Goal: Find specific page/section

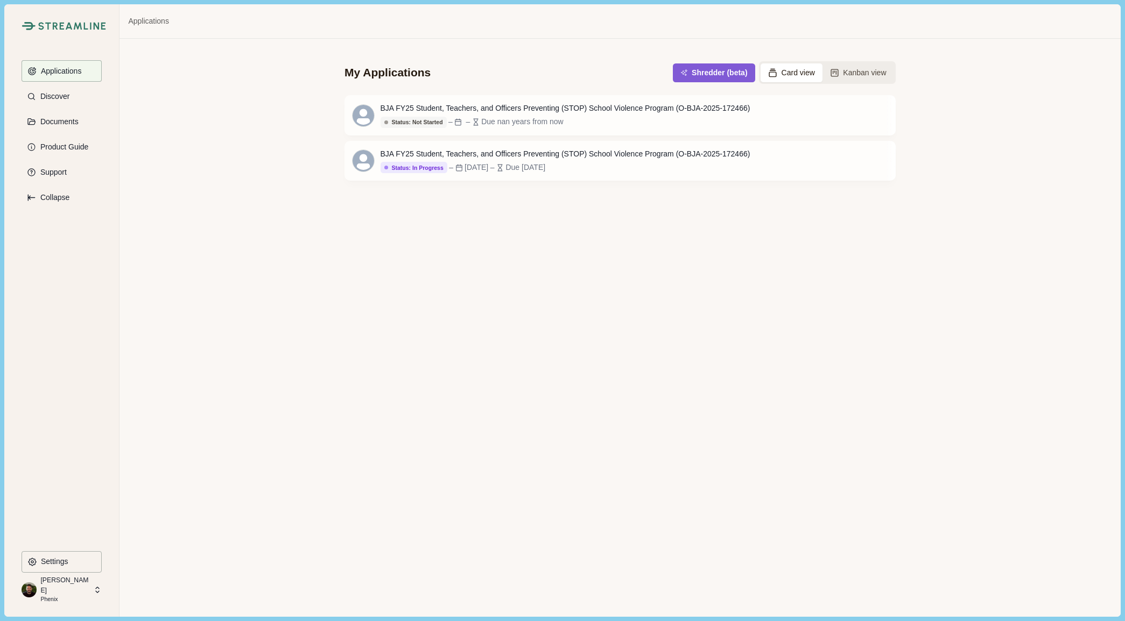
click at [66, 588] on p "[PERSON_NAME]" at bounding box center [65, 586] width 50 height 20
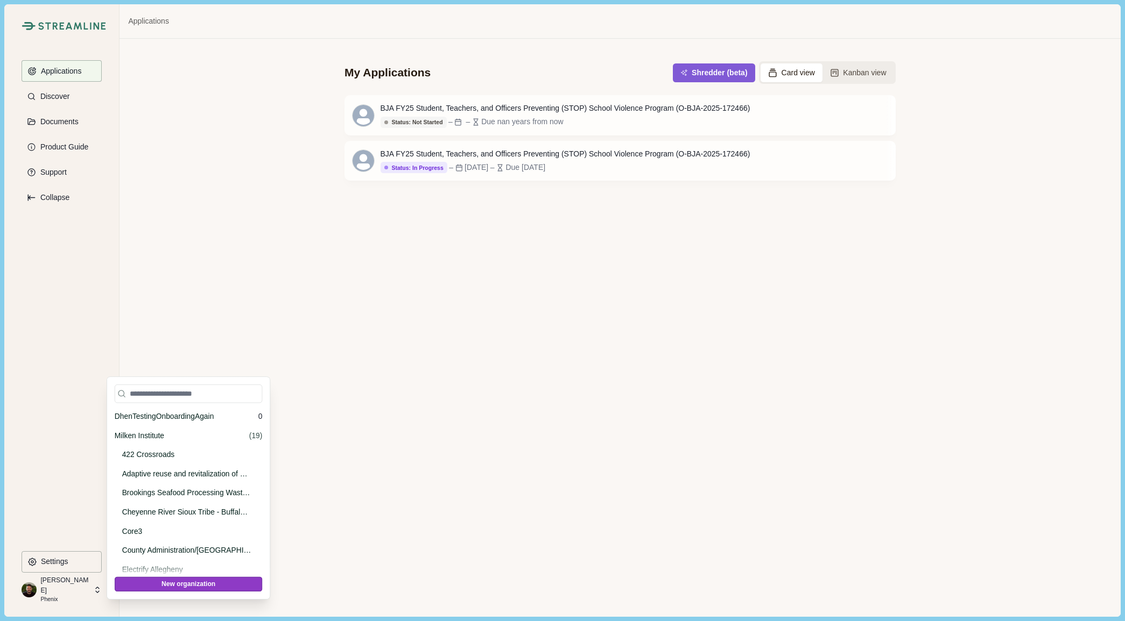
scroll to position [3483, 0]
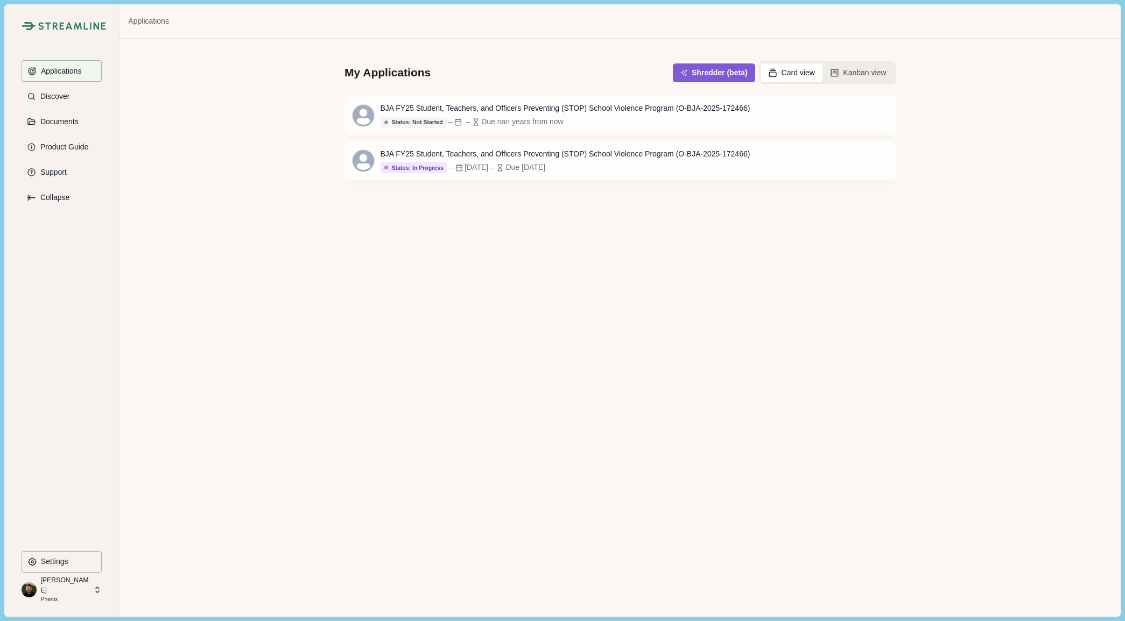
click at [203, 328] on div "My Applications Shredder (beta) Card view Kanban view BJA FY25 Student, Teacher…" at bounding box center [619, 328] width 1000 height 578
click at [67, 588] on p "[PERSON_NAME]" at bounding box center [65, 586] width 50 height 20
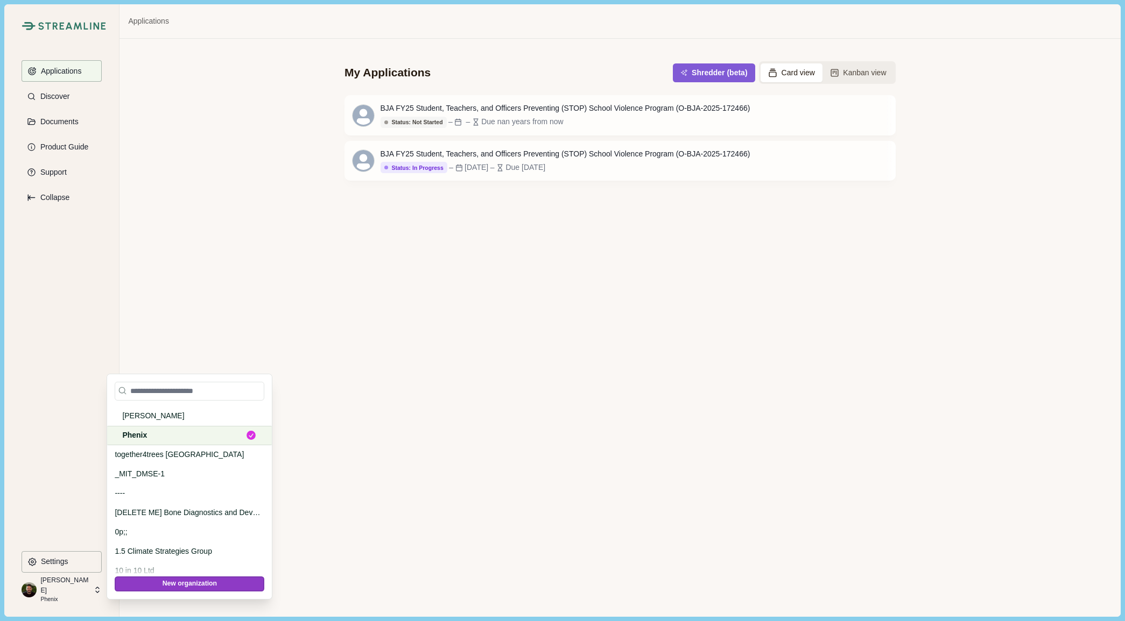
scroll to position [3461, 0]
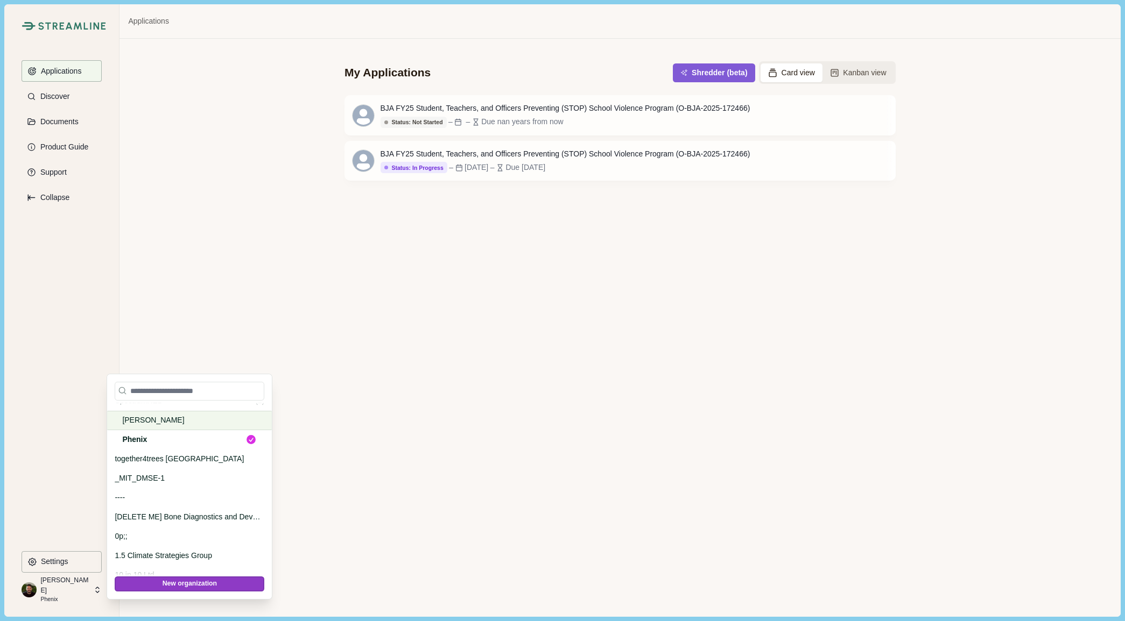
click at [140, 412] on div "[PERSON_NAME]" at bounding box center [189, 420] width 165 height 19
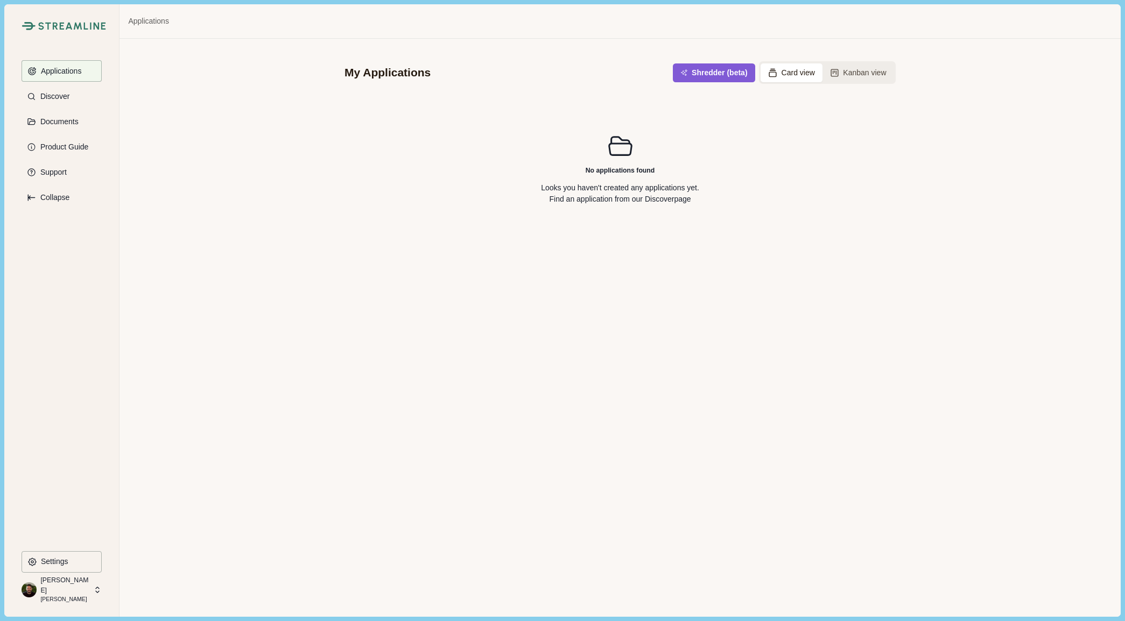
click at [62, 588] on p "[PERSON_NAME]" at bounding box center [65, 586] width 50 height 20
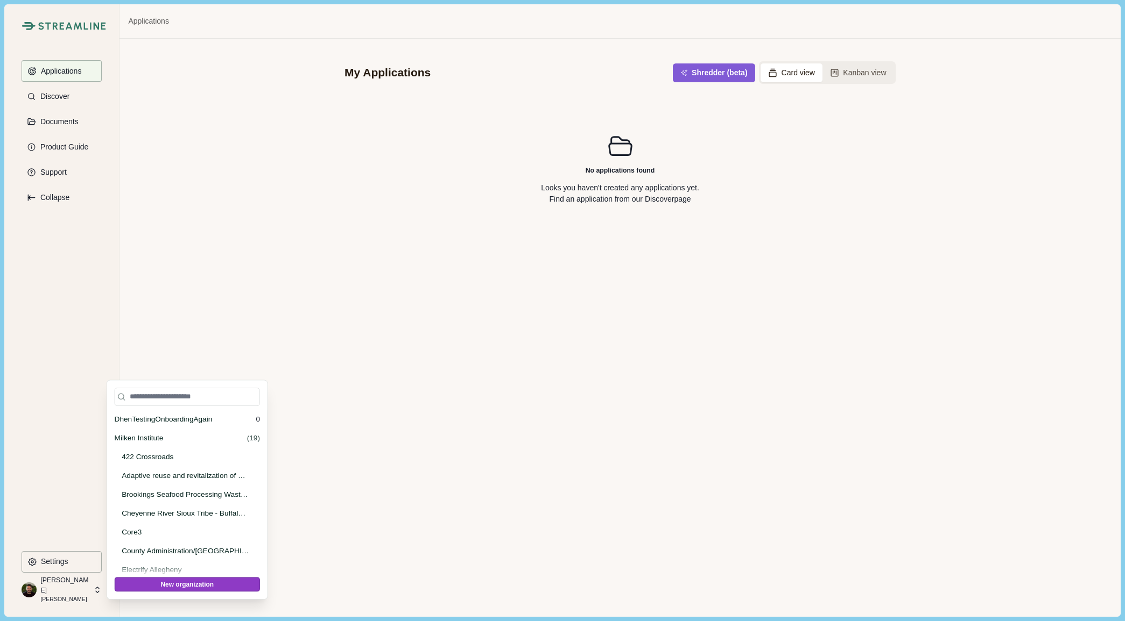
scroll to position [3463, 0]
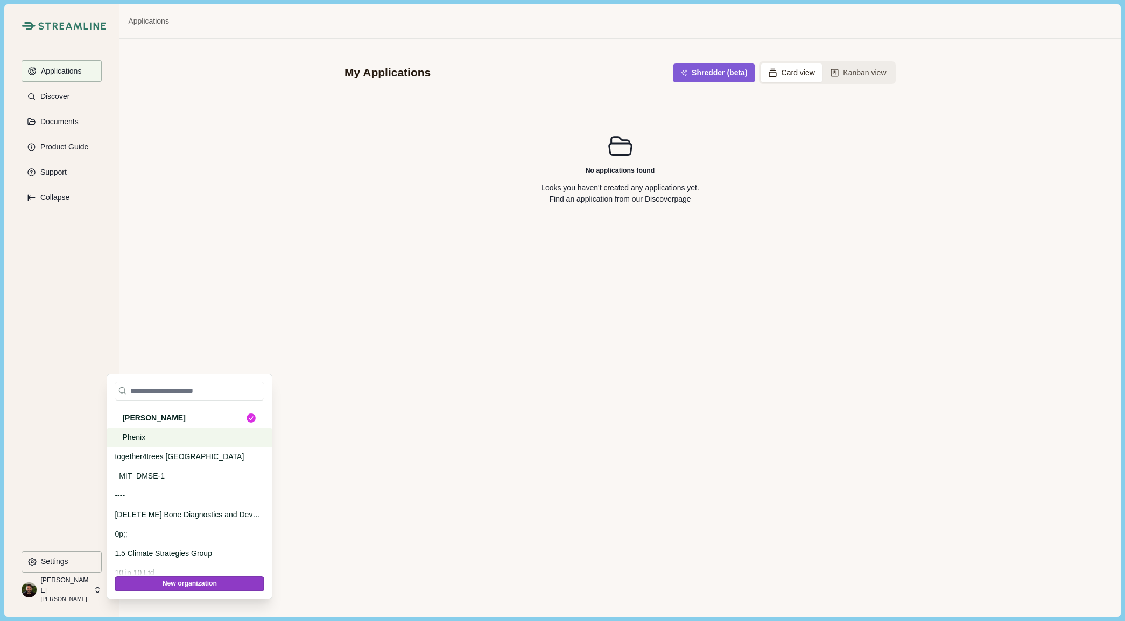
click at [136, 442] on p "Phenix" at bounding box center [187, 437] width 131 height 11
